Goal: Task Accomplishment & Management: Use online tool/utility

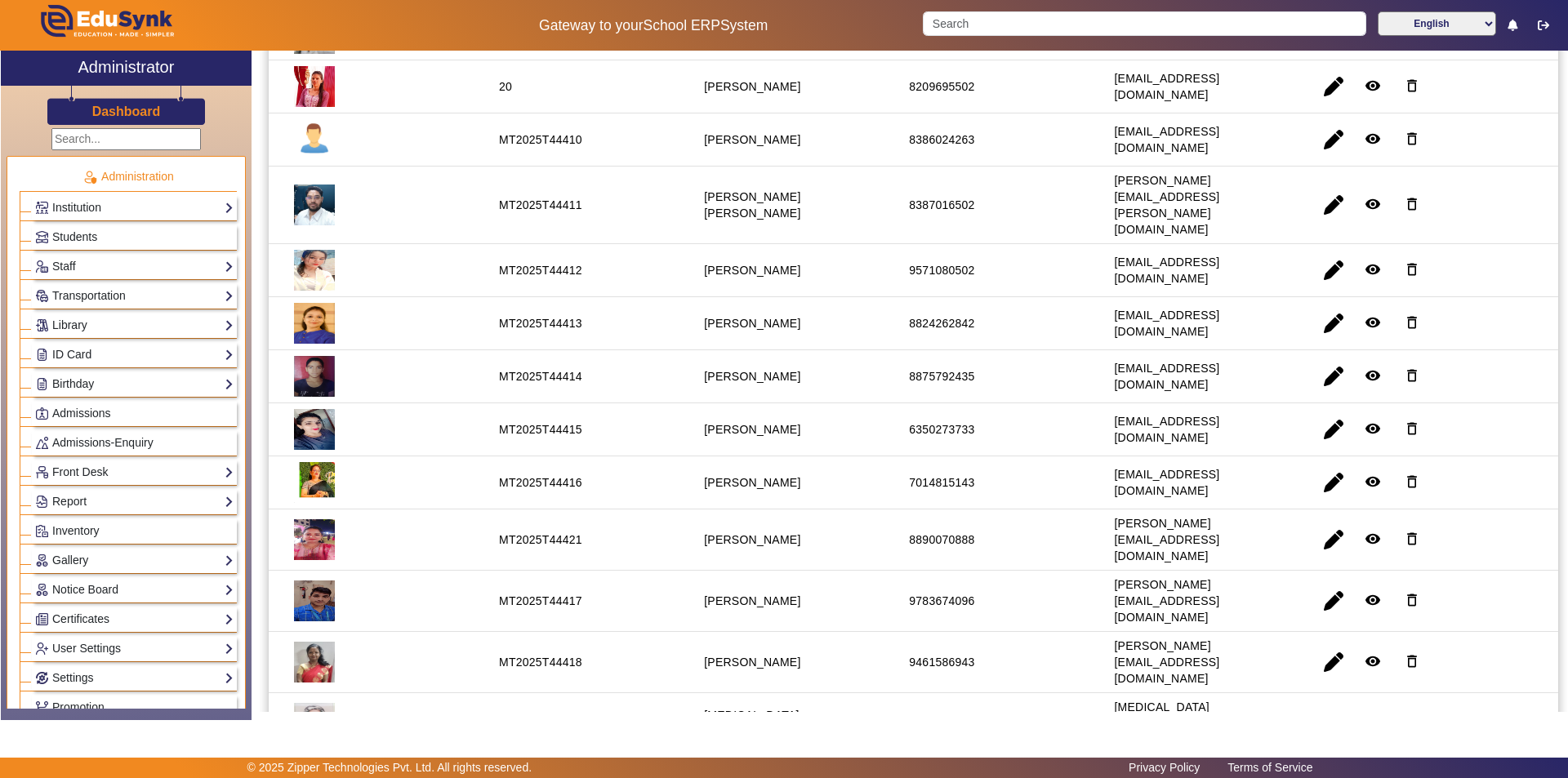
scroll to position [625, 0]
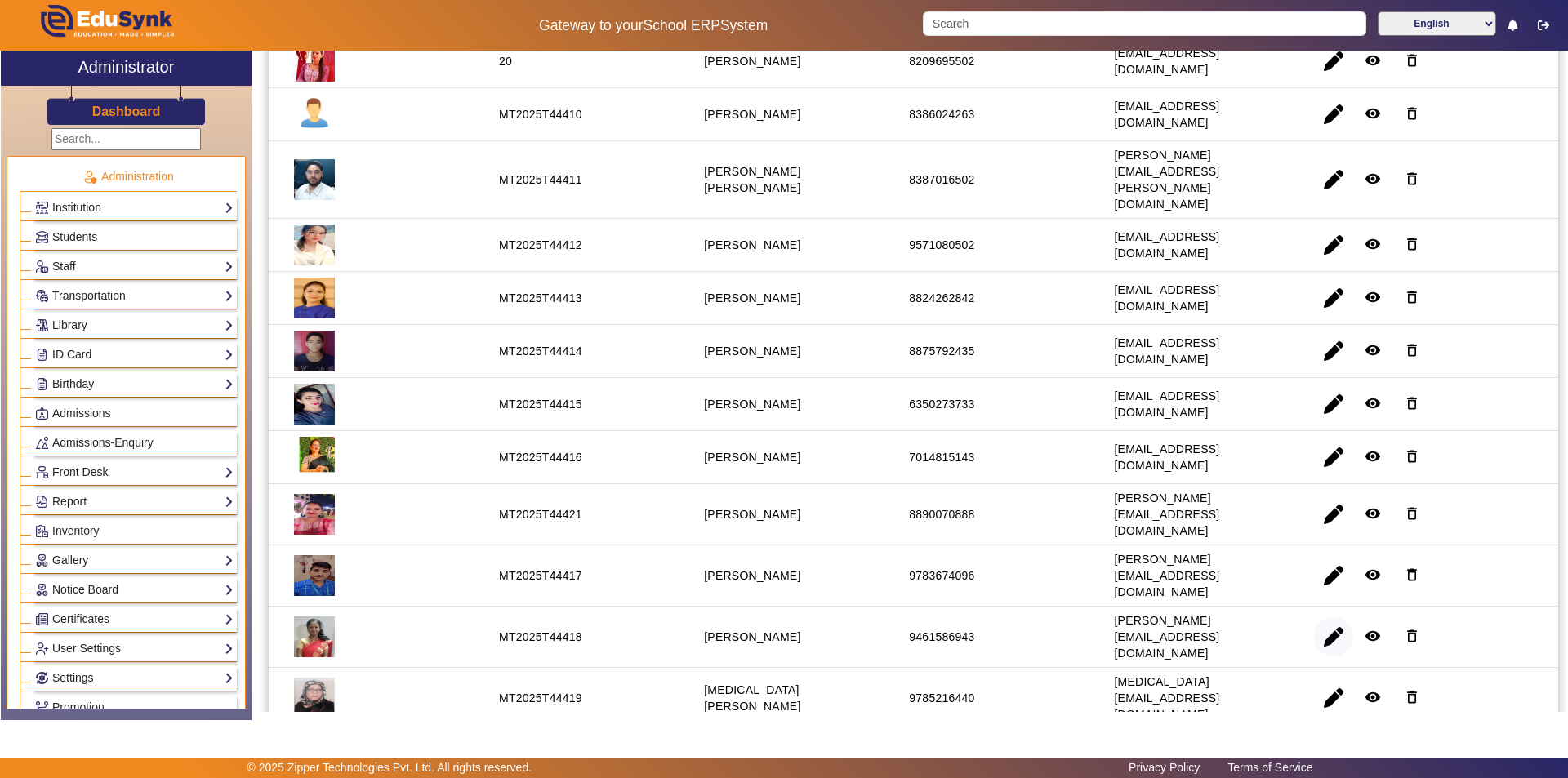
click at [1332, 618] on span "button" at bounding box center [1334, 637] width 39 height 39
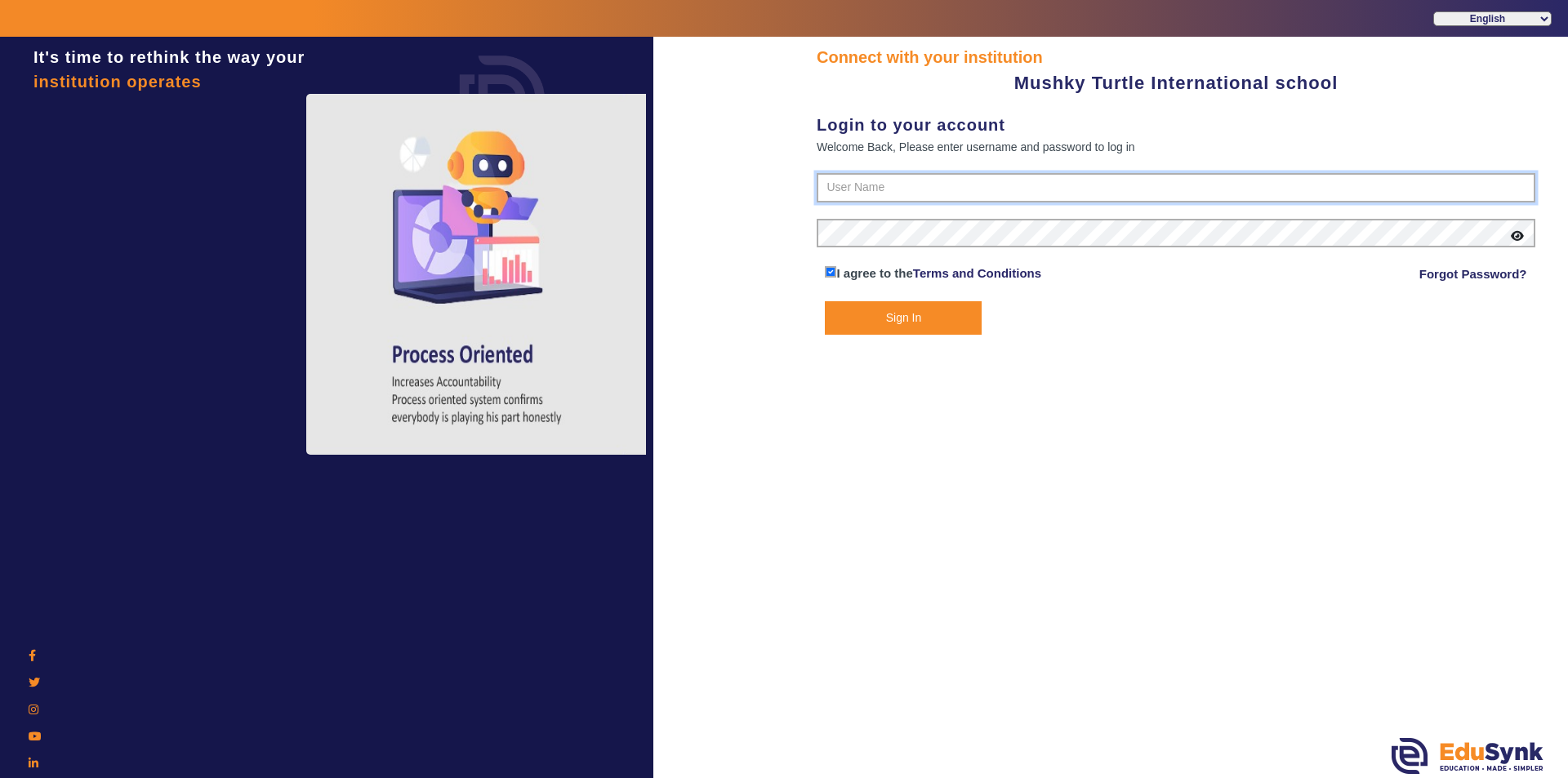
type input "9950605811"
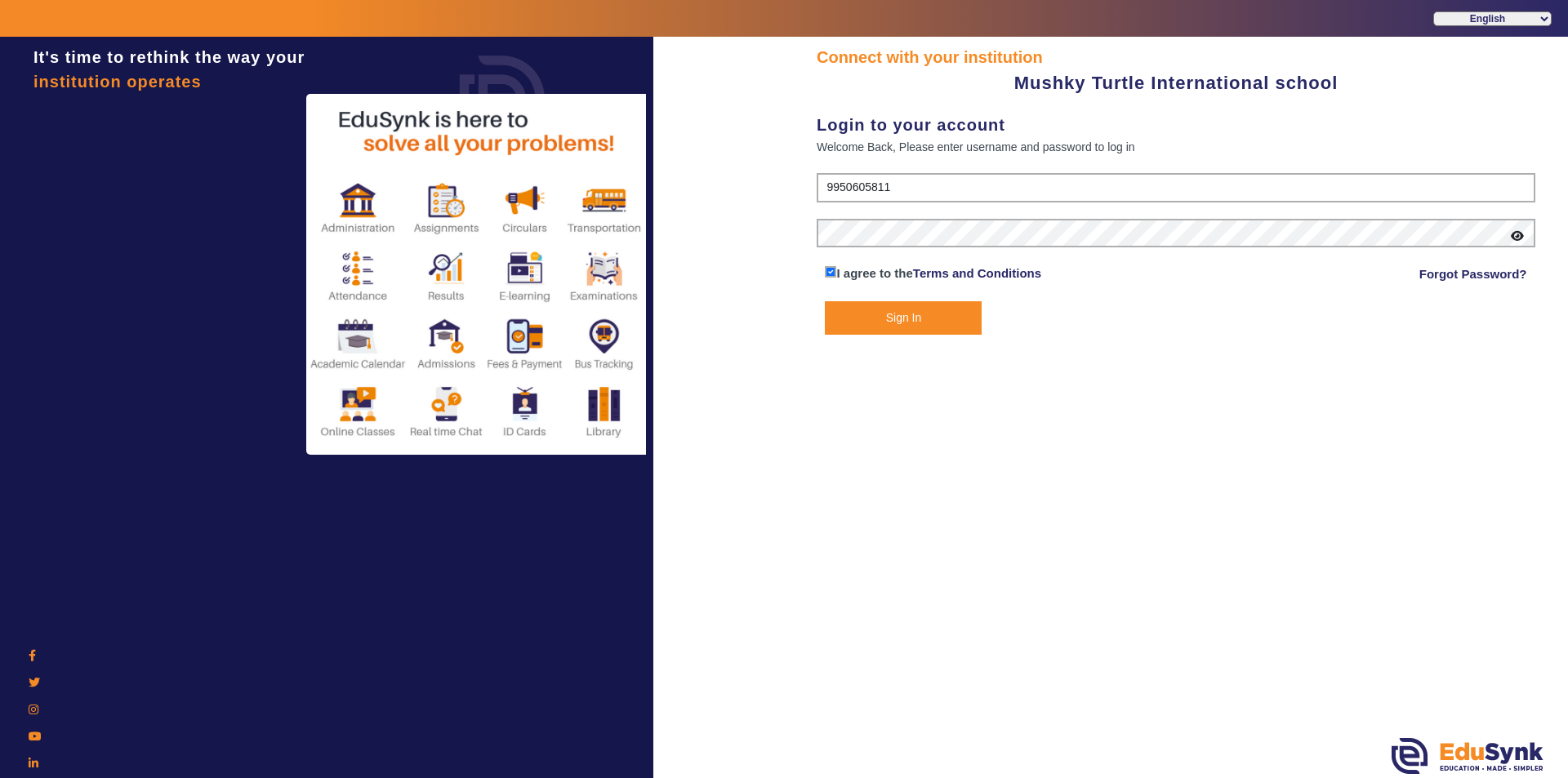
click at [890, 315] on button "Sign In" at bounding box center [903, 318] width 157 height 34
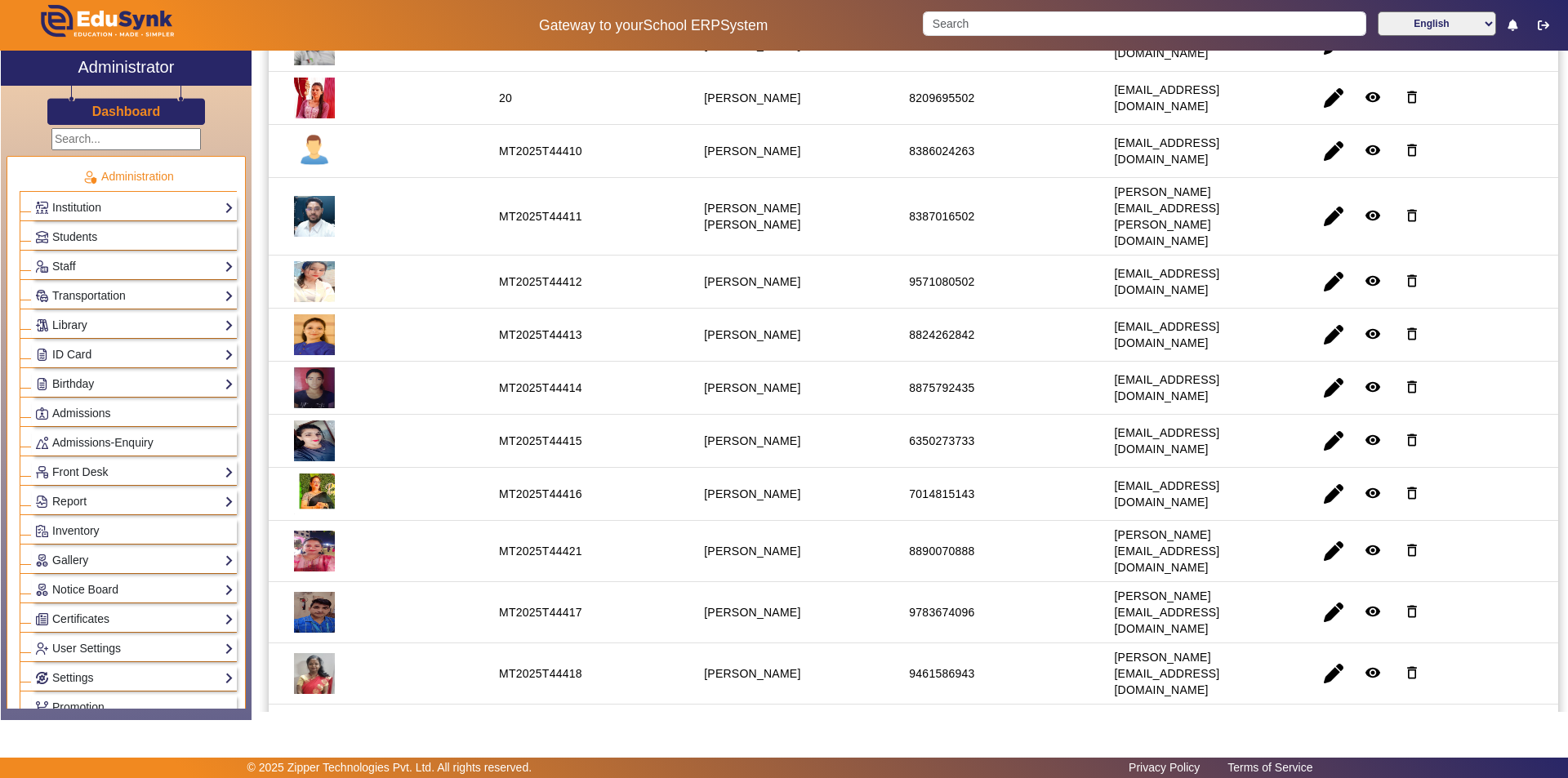
scroll to position [625, 0]
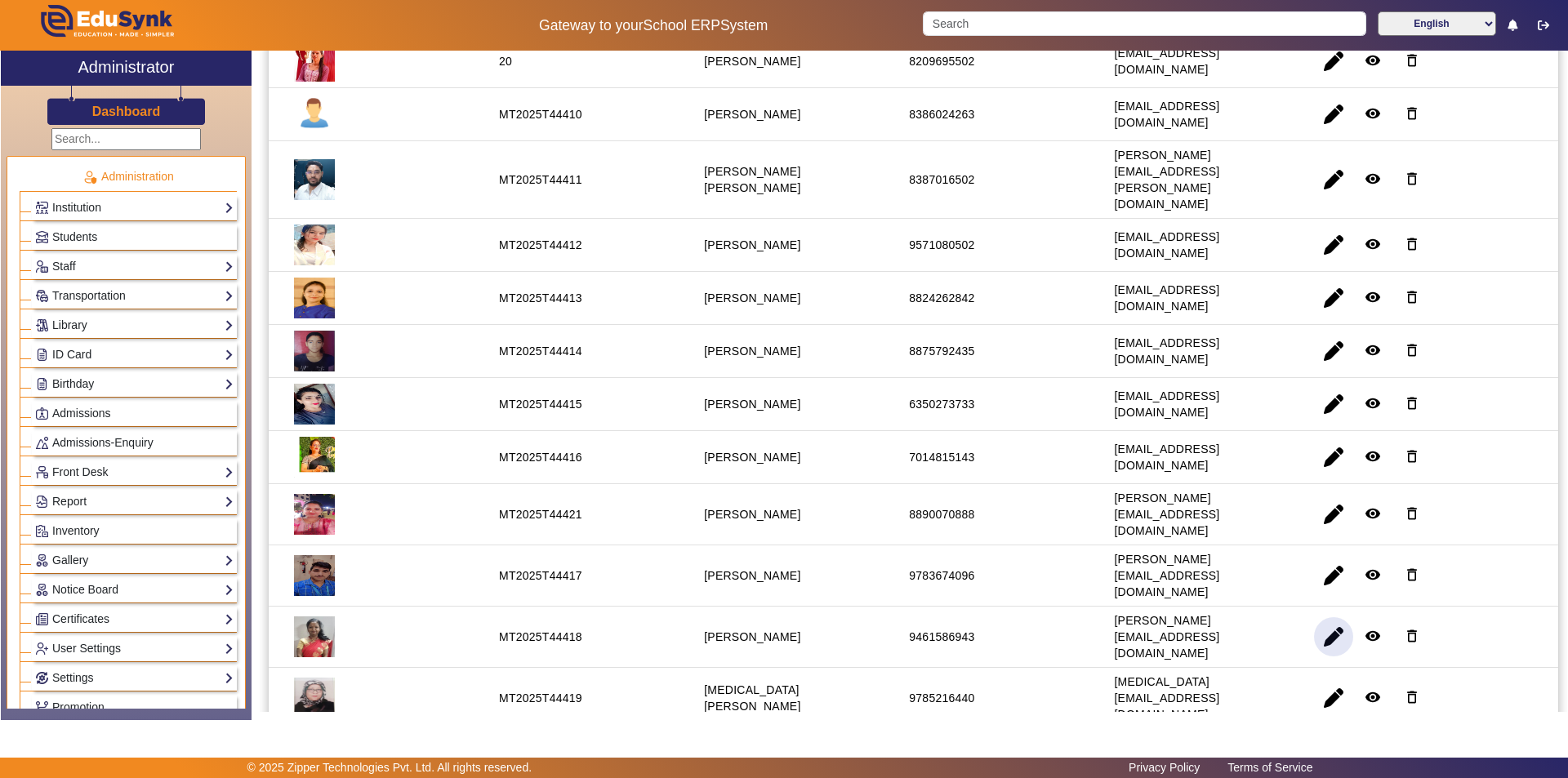
click at [1329, 618] on span "button" at bounding box center [1334, 637] width 39 height 39
